Goal: Information Seeking & Learning: Check status

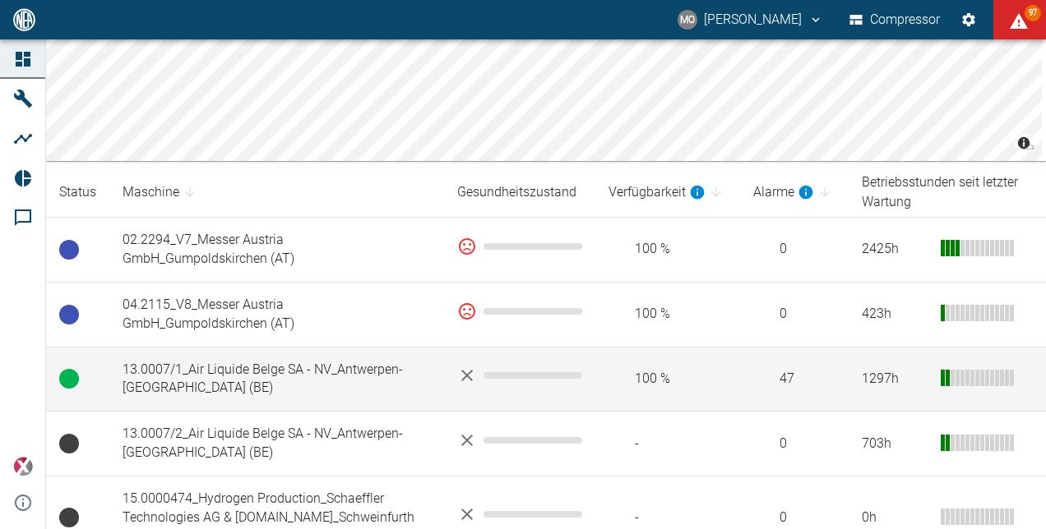
scroll to position [247, 0]
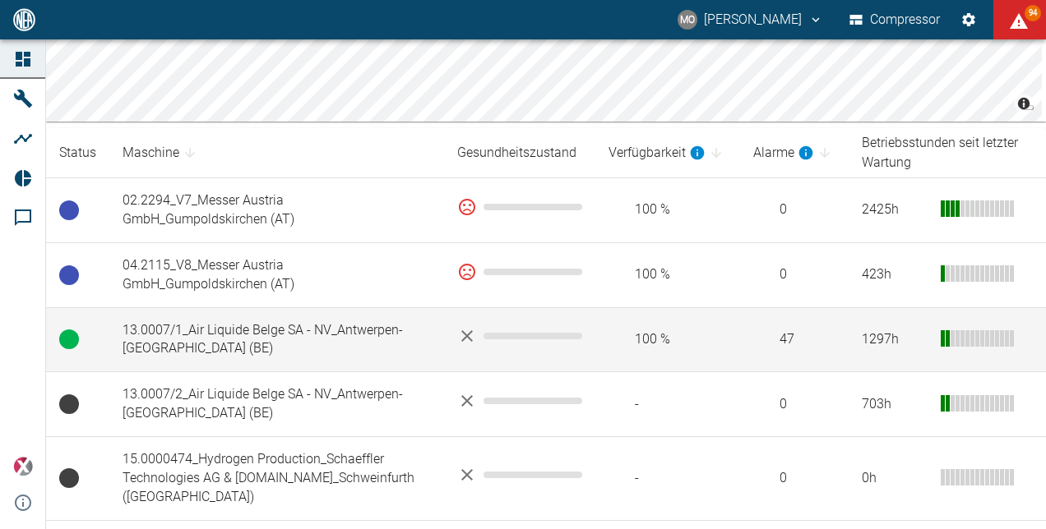
click at [361, 342] on td "13.0007/1_Air Liquide Belge SA - NV_Antwerpen-[GEOGRAPHIC_DATA] (BE)" at bounding box center [276, 339] width 335 height 65
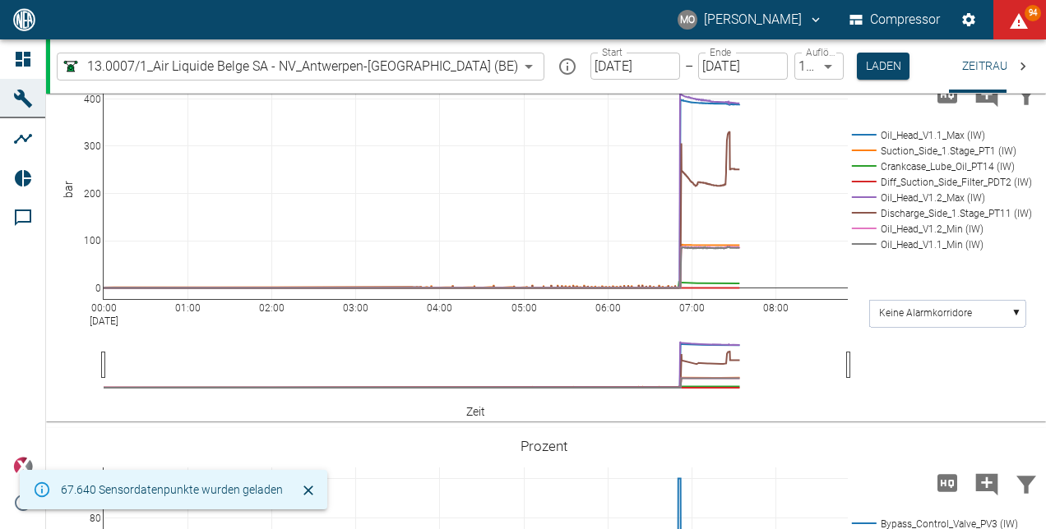
scroll to position [740, 0]
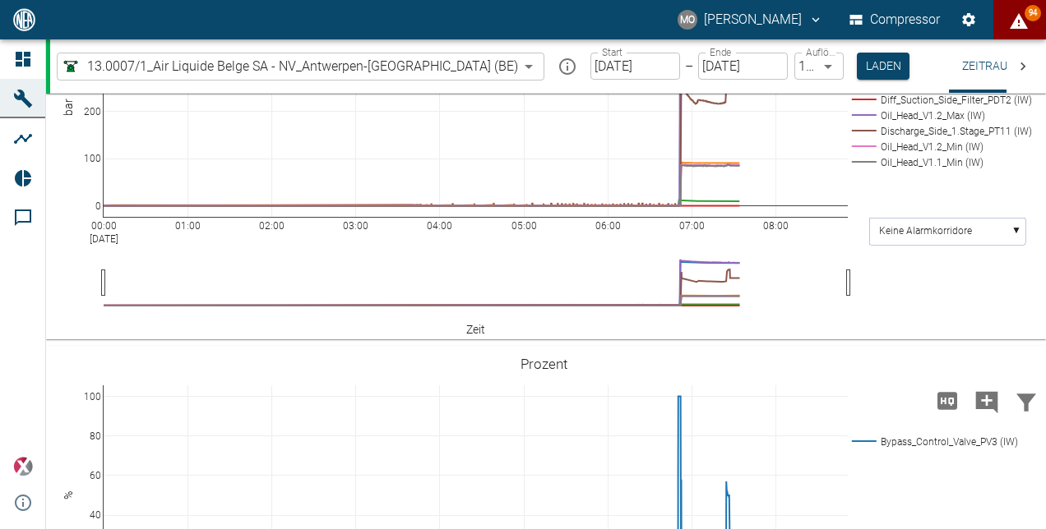
click at [1011, 17] on icon "displayAlerts" at bounding box center [1019, 22] width 20 height 20
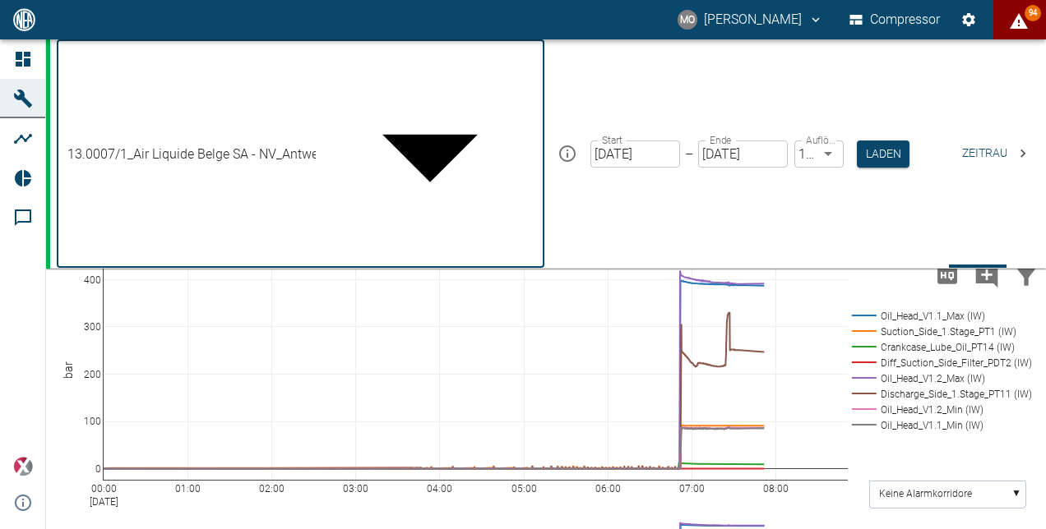
click at [430, 67] on body "MO Mario Oeser Compressor 94 Dashboard Maschinen Analysen Reports Kommentare po…" at bounding box center [523, 264] width 1046 height 529
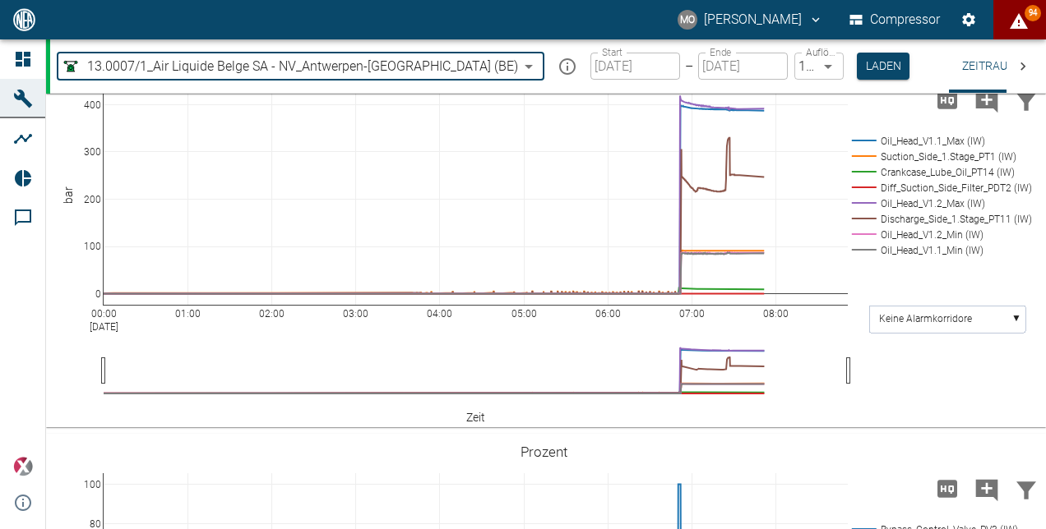
type input "9247cf26-aa4e-497b-a331-9a3d1c0c2bc4"
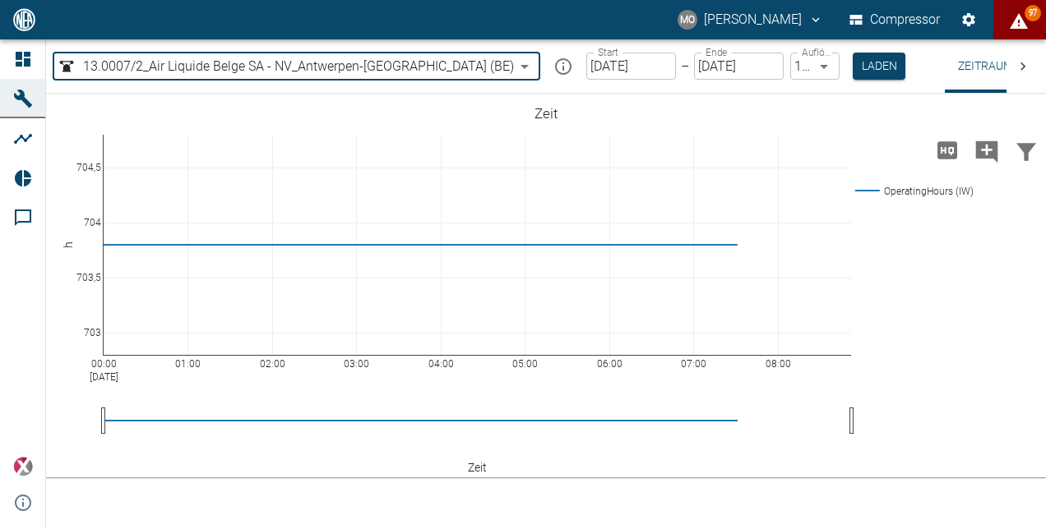
click at [586, 62] on input "[DATE]" at bounding box center [631, 66] width 90 height 27
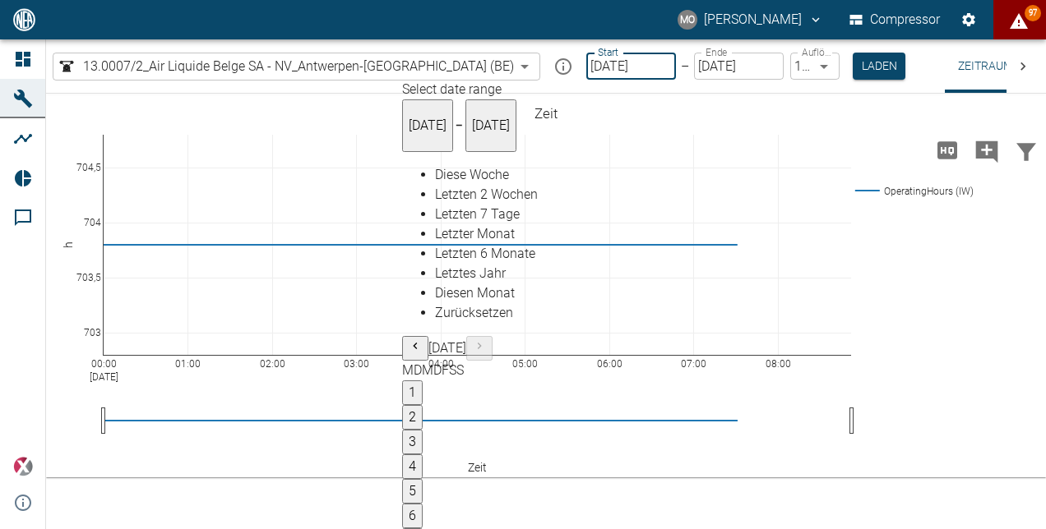
type input "28.09.2025"
type input "2min"
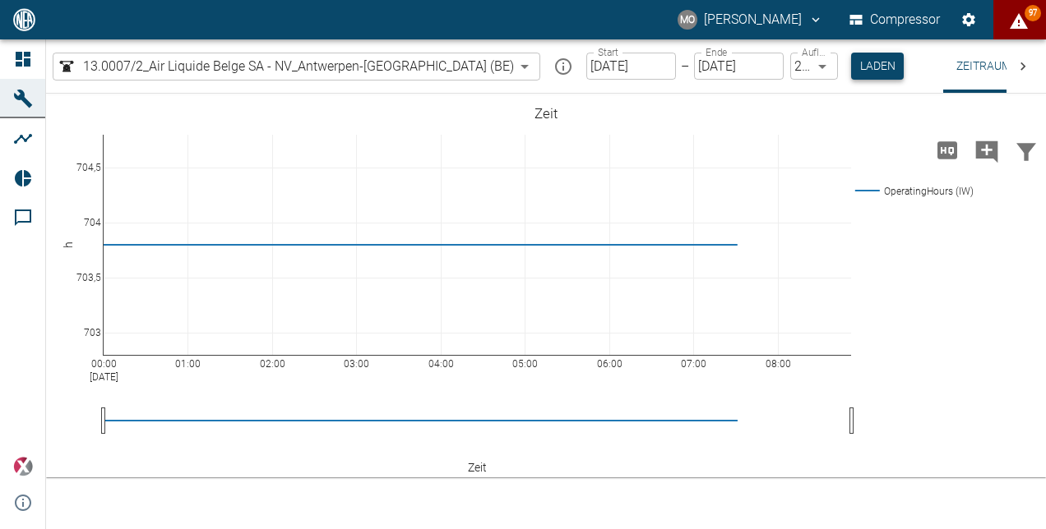
click at [851, 66] on button "Laden" at bounding box center [877, 66] width 53 height 27
click at [586, 66] on input "28.09.2025" at bounding box center [631, 66] width 90 height 27
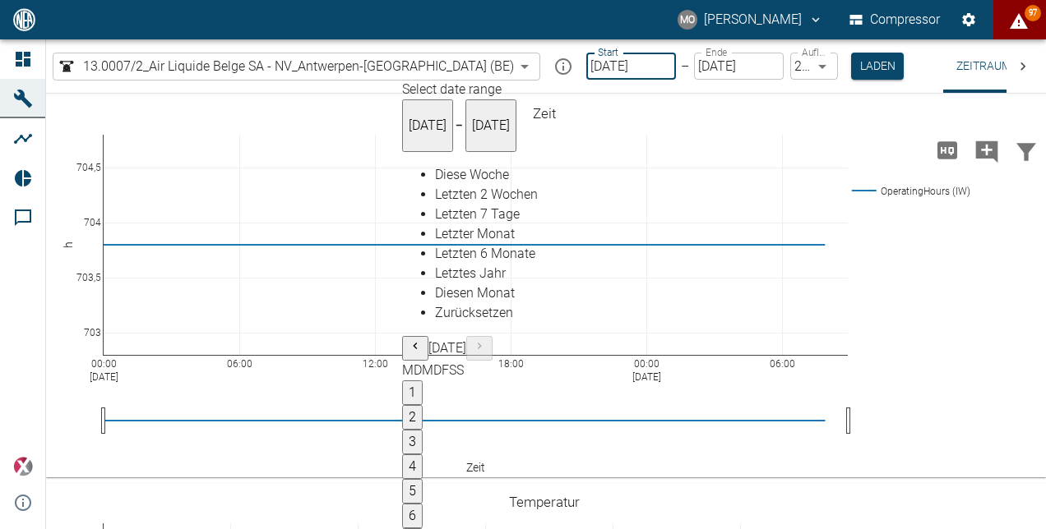
type input "26.09.2025"
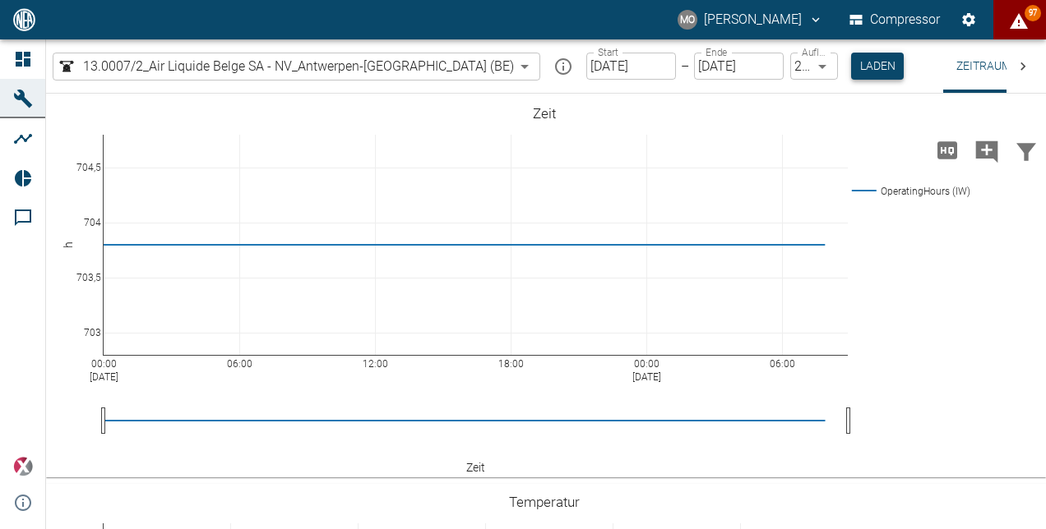
click at [851, 63] on button "Laden" at bounding box center [877, 66] width 53 height 27
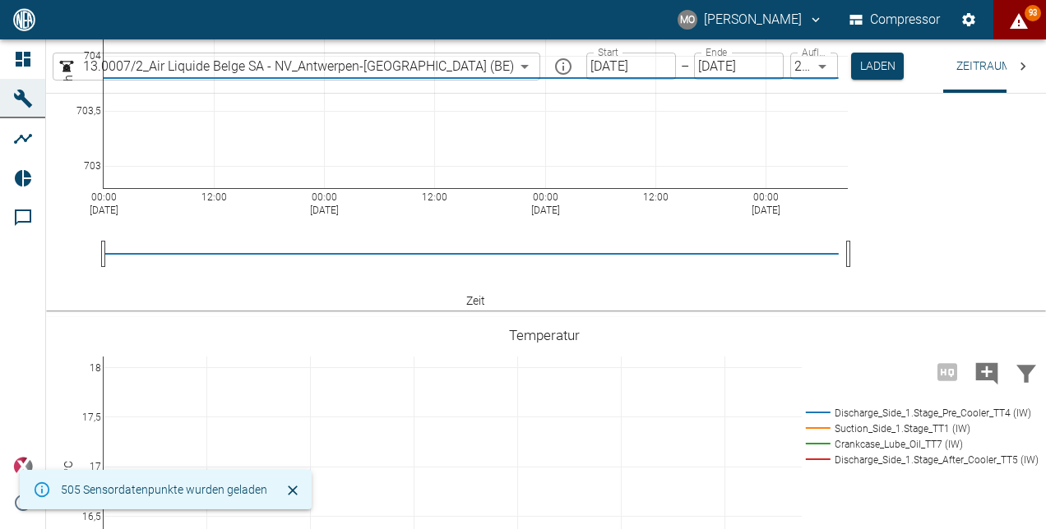
scroll to position [164, 0]
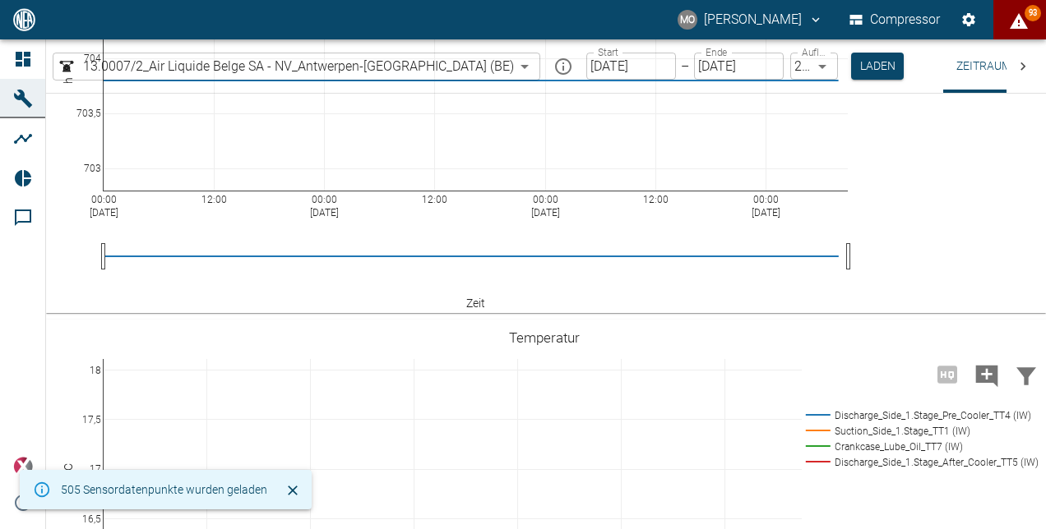
click at [431, 75] on body "MO Mario Oeser Compressor 93 Dashboard Maschinen Analysen Reports Kommentare po…" at bounding box center [523, 264] width 1046 height 529
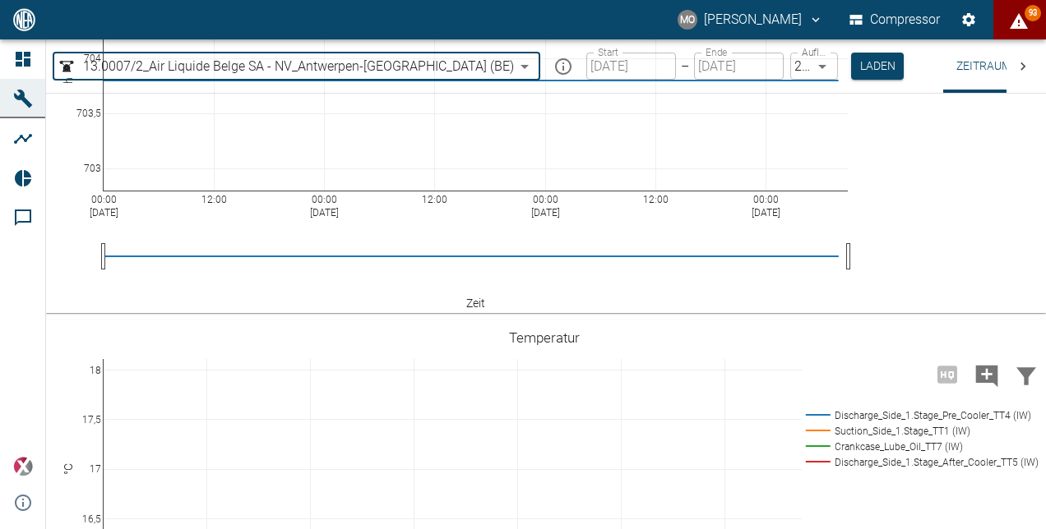
type input "7660faed-fd66-4731-a2e8-44c12e65351a"
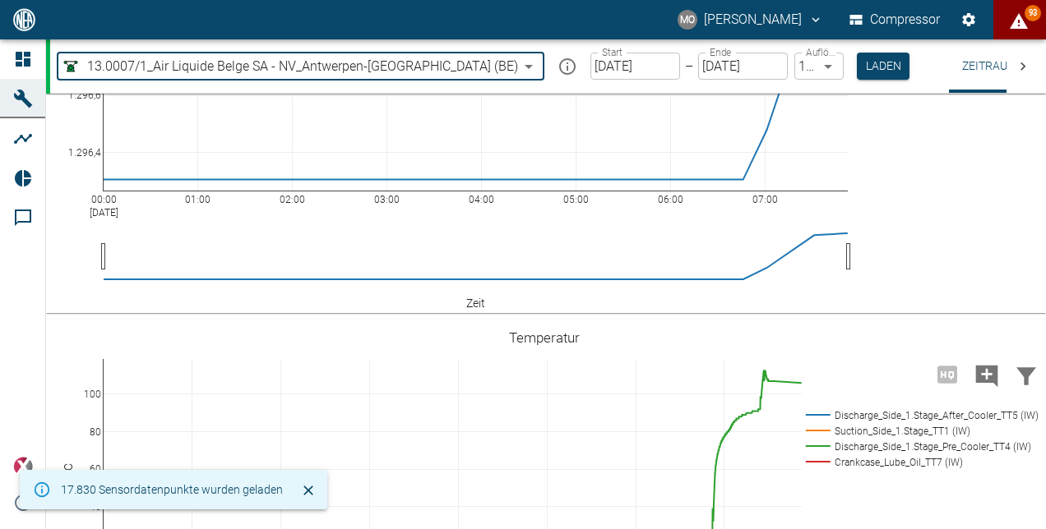
type input "[DATE]"
type input "1sec"
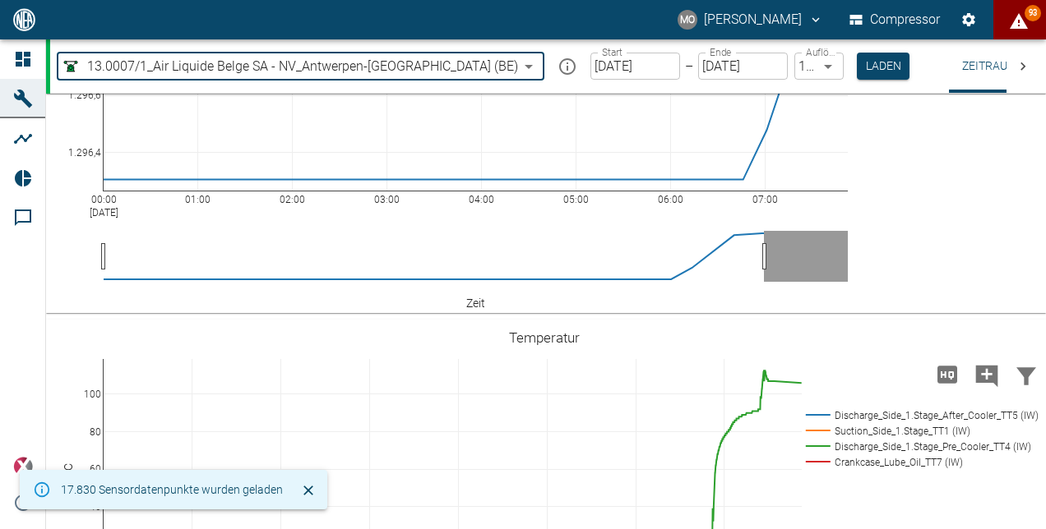
click at [590, 69] on input "[DATE]" at bounding box center [635, 66] width 90 height 27
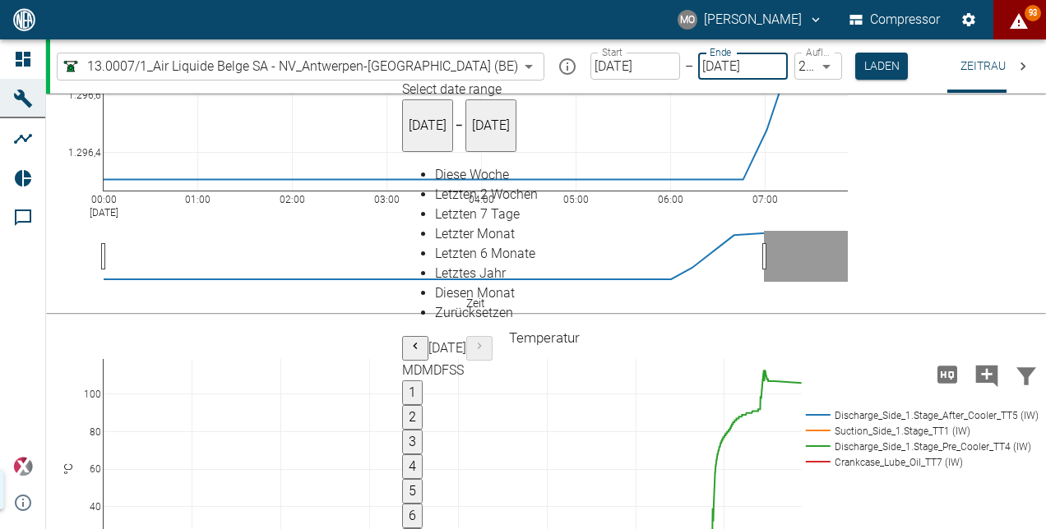
type input "26.09.2025"
type input "2min"
click at [855, 58] on button "Laden" at bounding box center [881, 66] width 53 height 27
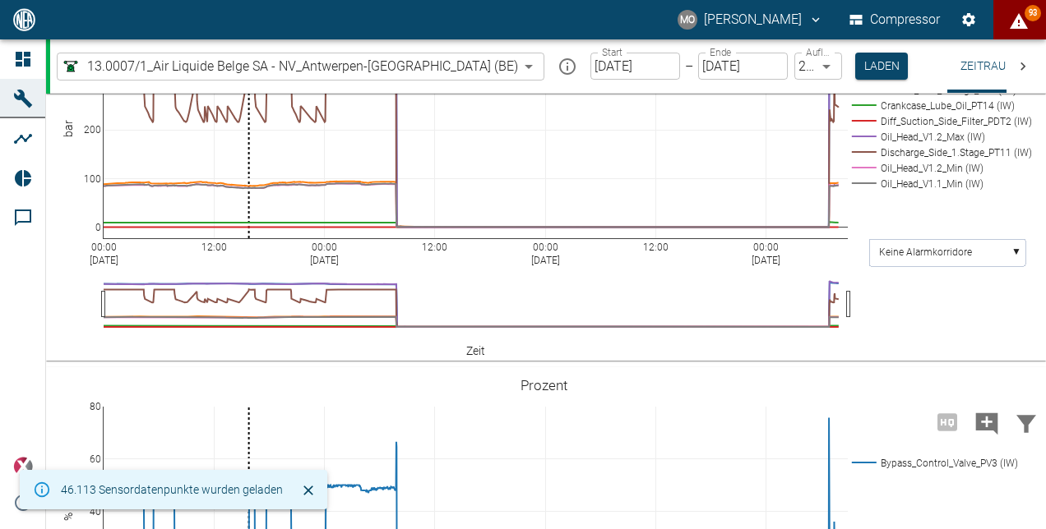
scroll to position [740, 0]
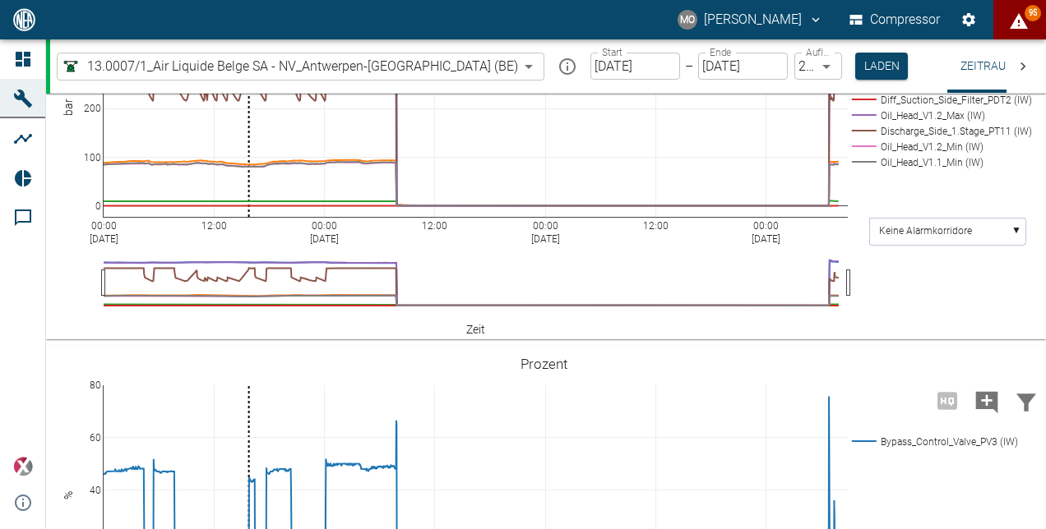
click at [590, 66] on input "26.09.2025" at bounding box center [635, 66] width 90 height 27
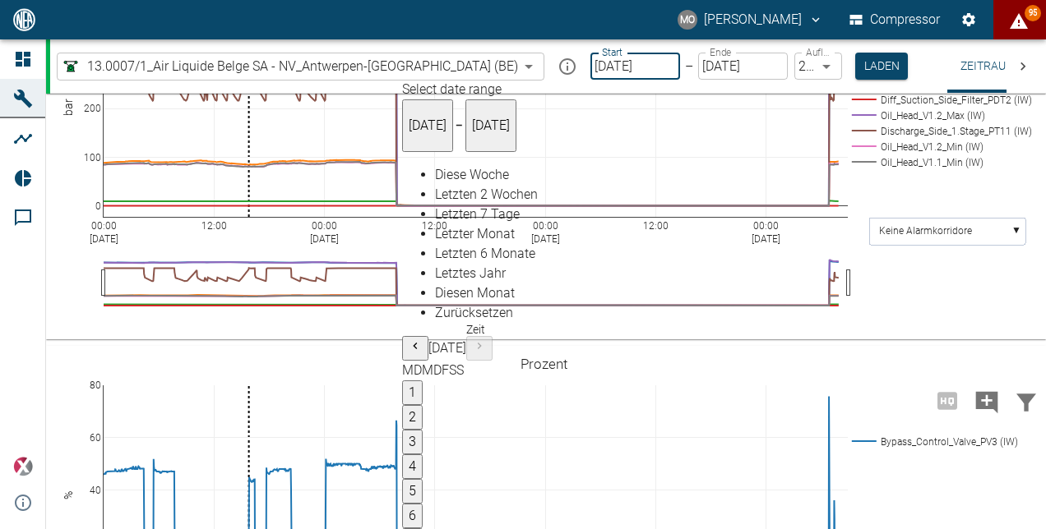
type input "[DATE]"
type input "1sec"
click at [855, 67] on button "Laden" at bounding box center [881, 66] width 53 height 27
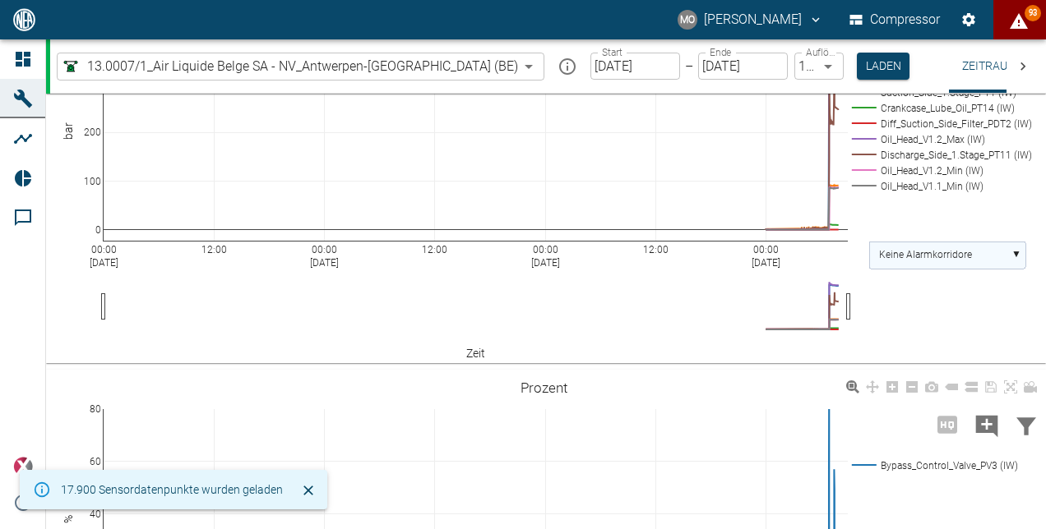
scroll to position [709, 0]
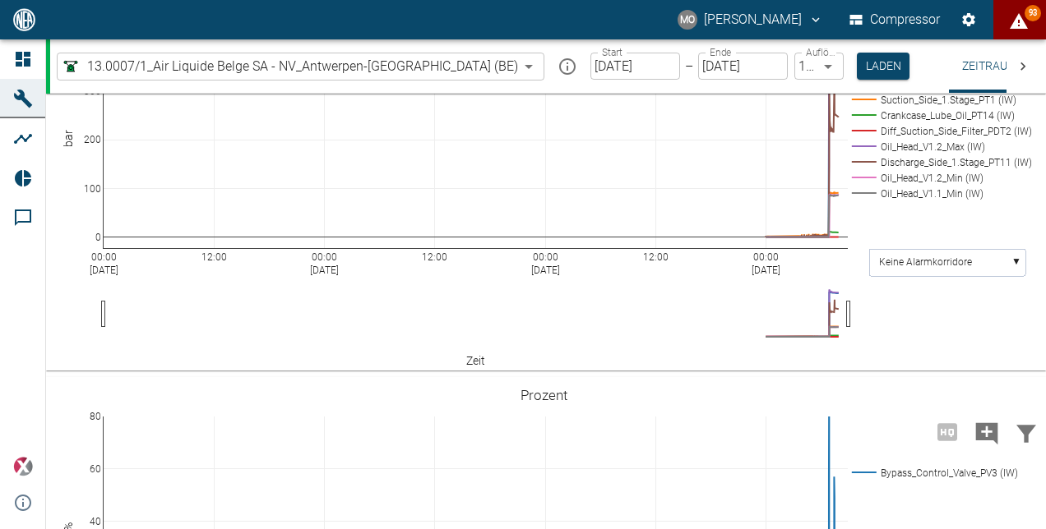
click at [814, 201] on div "00:00 Sep 26, 2025 12:00 00:00 Sep 27, 2025 12:00 00:00 Sep 28, 2025 12:00 00:0…" at bounding box center [544, 180] width 996 height 370
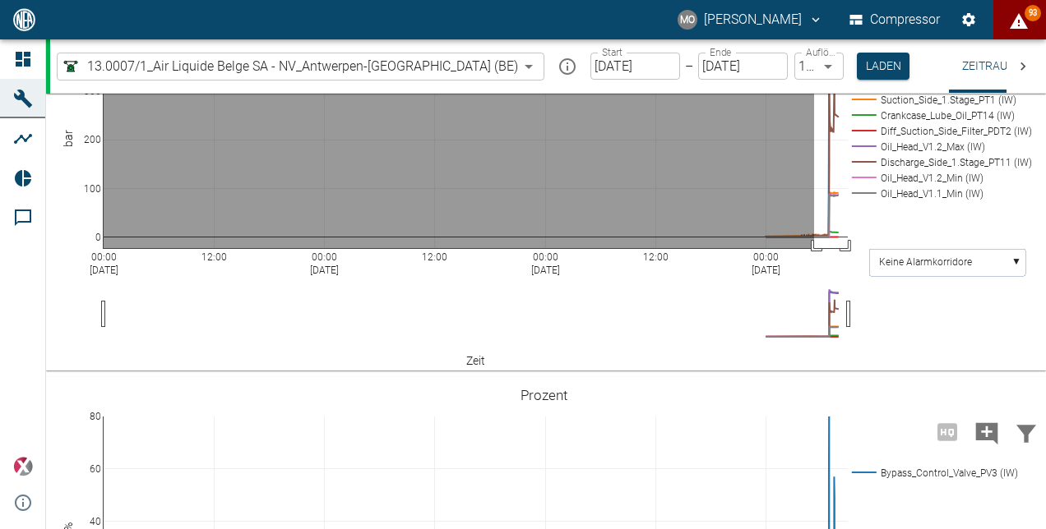
drag, startPoint x: 814, startPoint y: 206, endPoint x: 871, endPoint y: 452, distance: 253.2
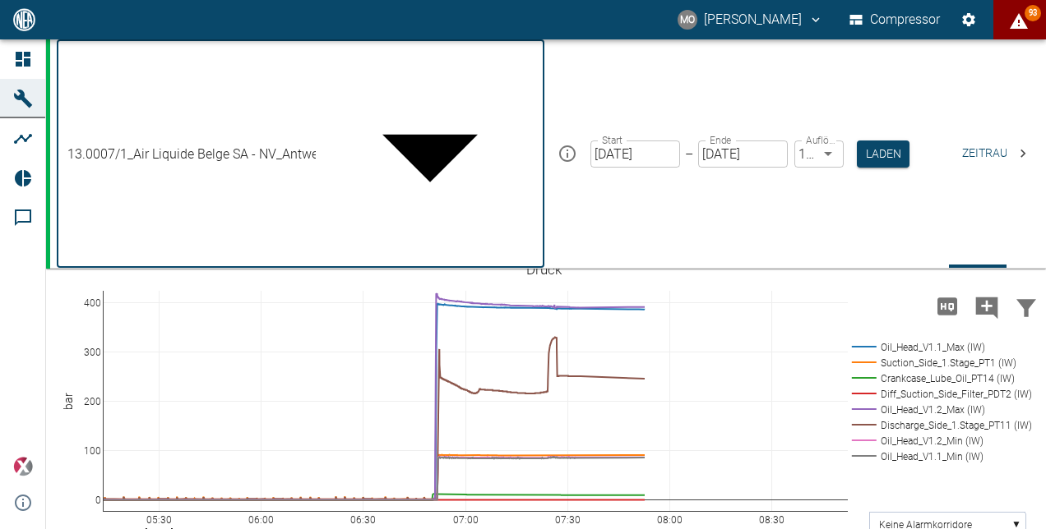
click at [421, 70] on body "MO Mario Oeser Compressor 93 Dashboard Maschinen Analysen Reports Kommentare po…" at bounding box center [523, 264] width 1046 height 529
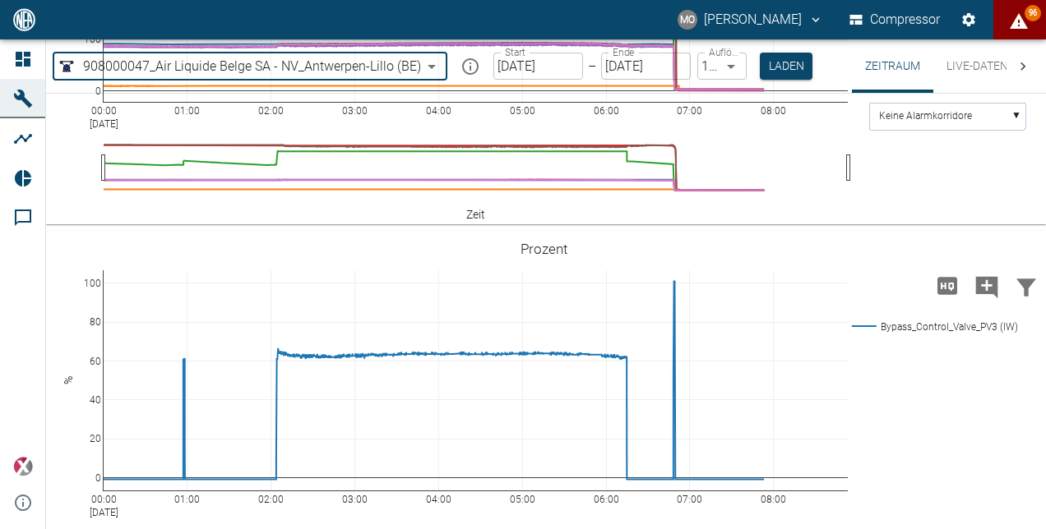
scroll to position [1457, 0]
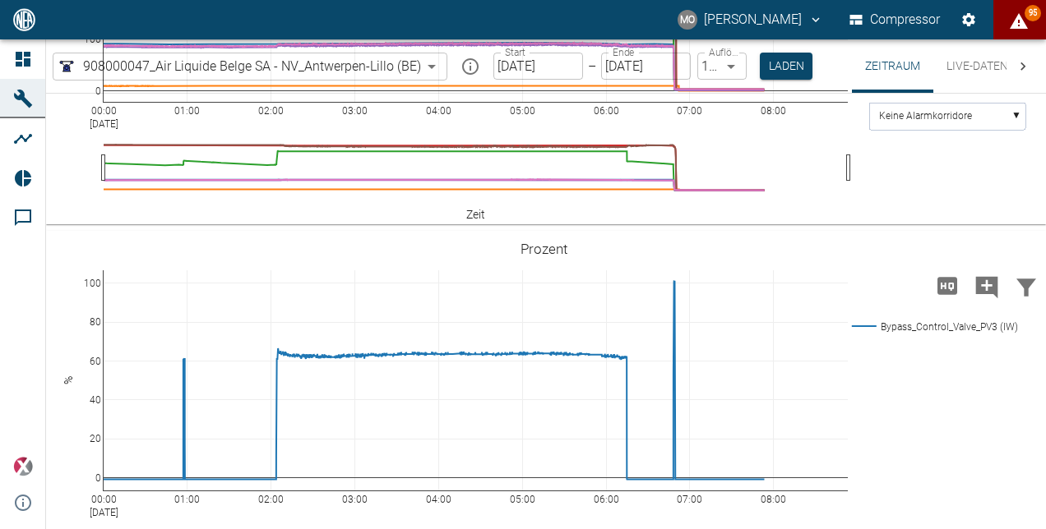
click at [1018, 15] on icon "displayAlerts" at bounding box center [1019, 21] width 18 height 16
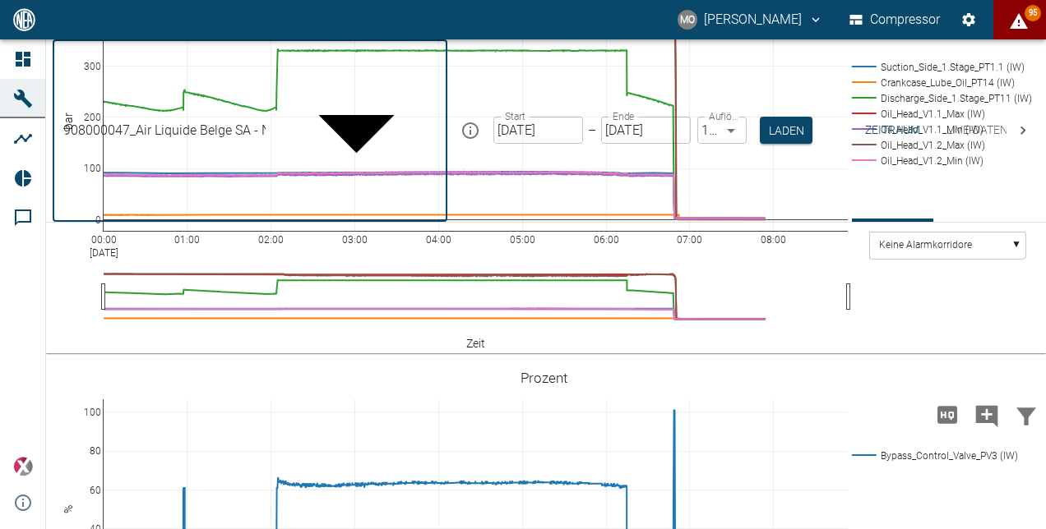
click at [420, 61] on body "MO Mario Oeser Compressor 95 Dashboard Maschinen Analysen Reports Kommentare po…" at bounding box center [523, 264] width 1046 height 529
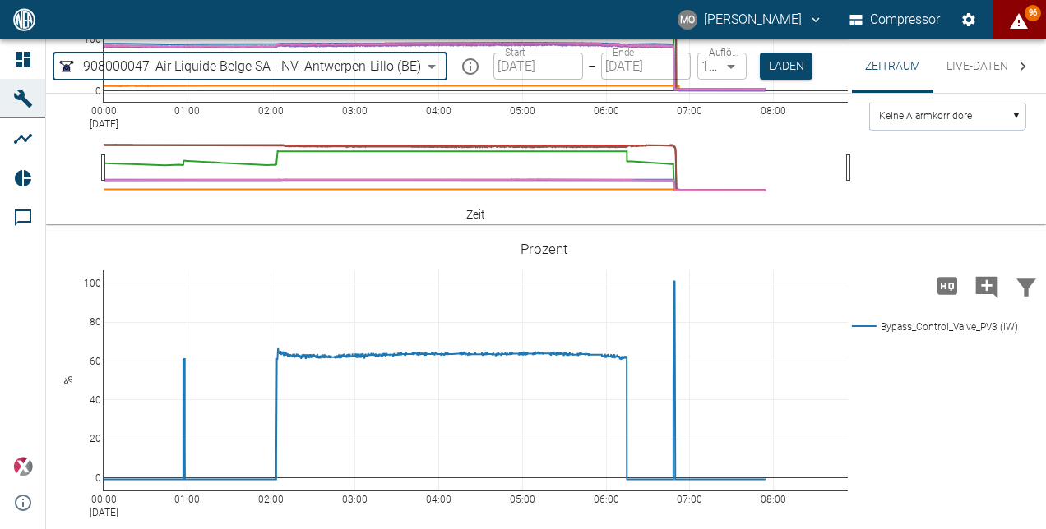
type input "7660faed-fd66-4731-a2e8-44c12e65351a"
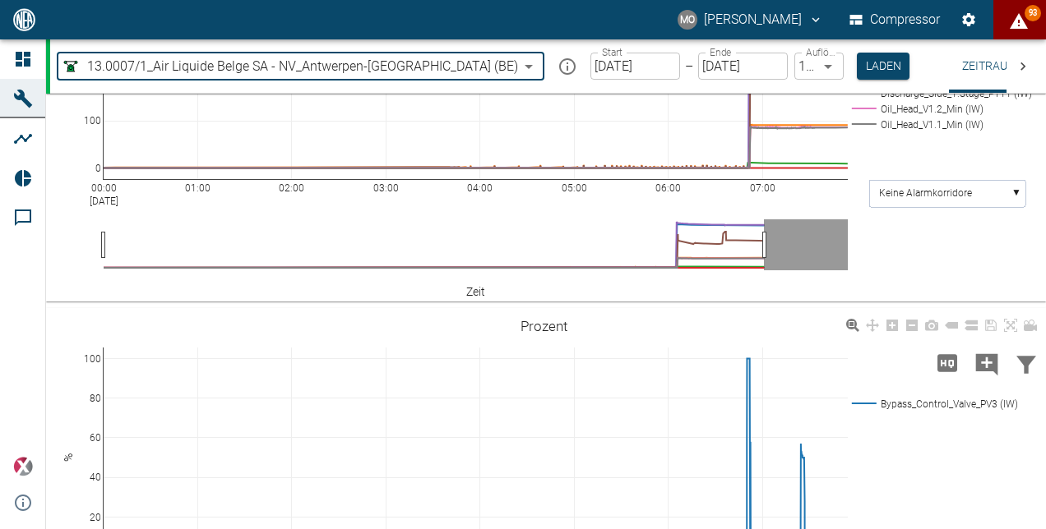
scroll to position [709, 0]
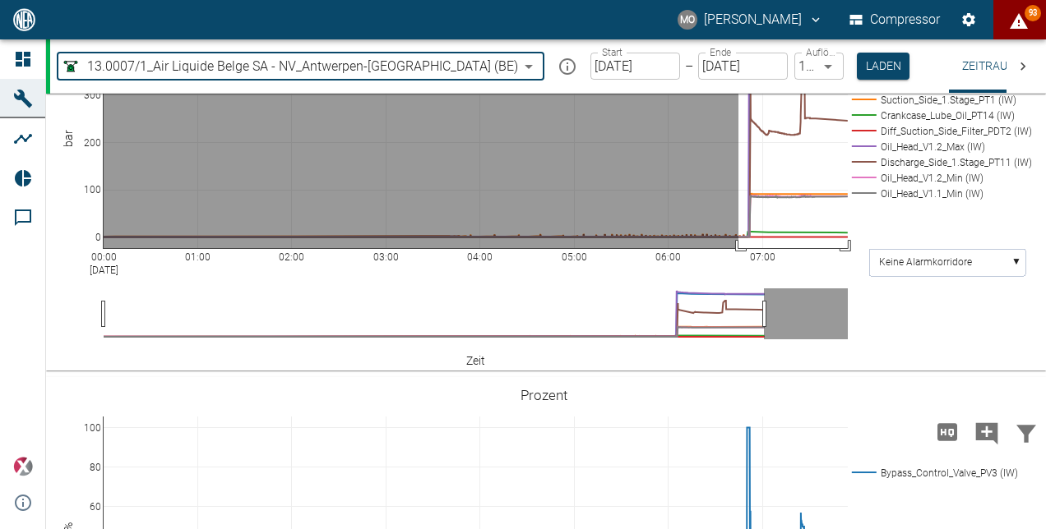
drag, startPoint x: 738, startPoint y: 208, endPoint x: 880, endPoint y: 451, distance: 281.4
